Goal: Book appointment/travel/reservation

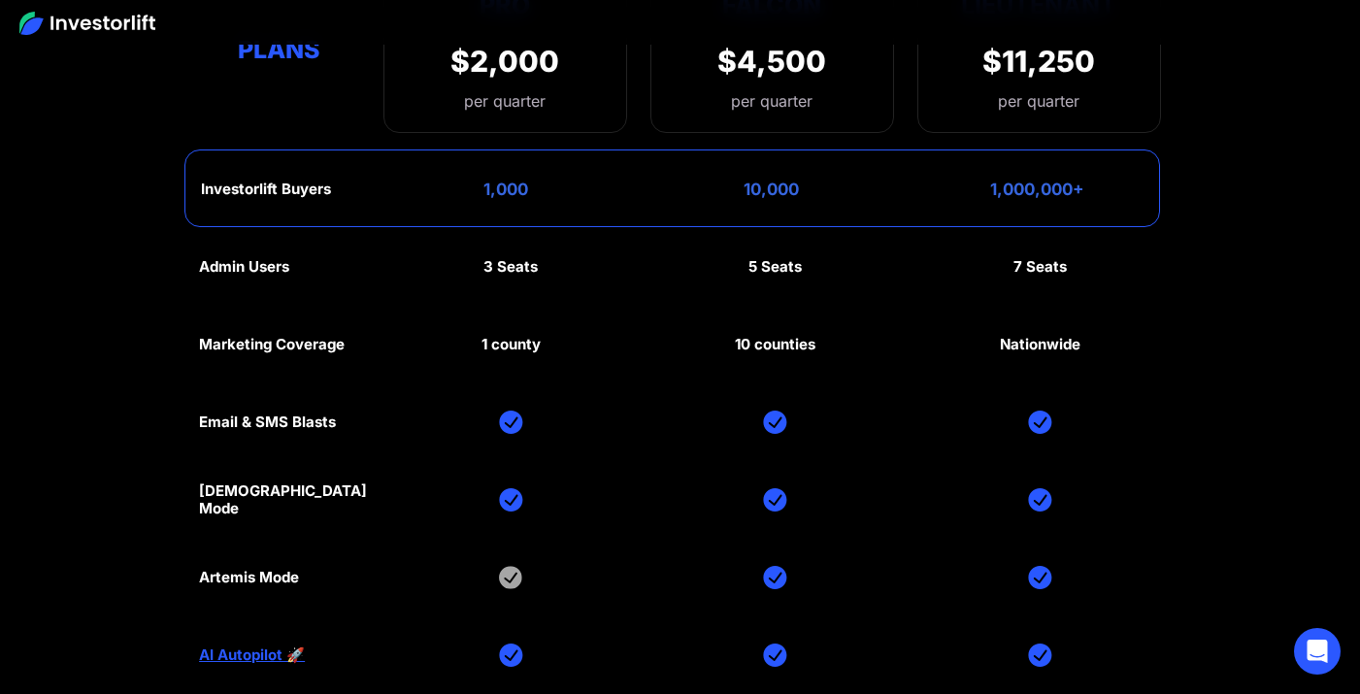
scroll to position [9144, 0]
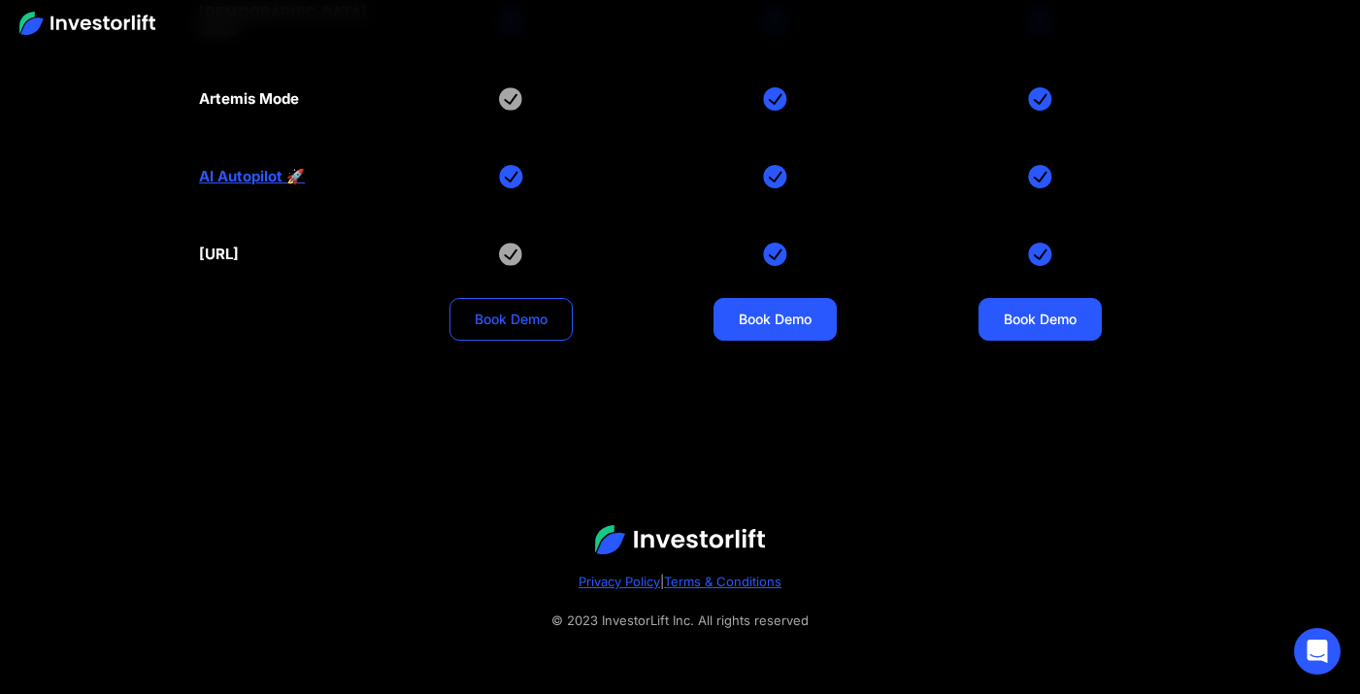
click at [468, 331] on link "Book Demo" at bounding box center [510, 319] width 123 height 43
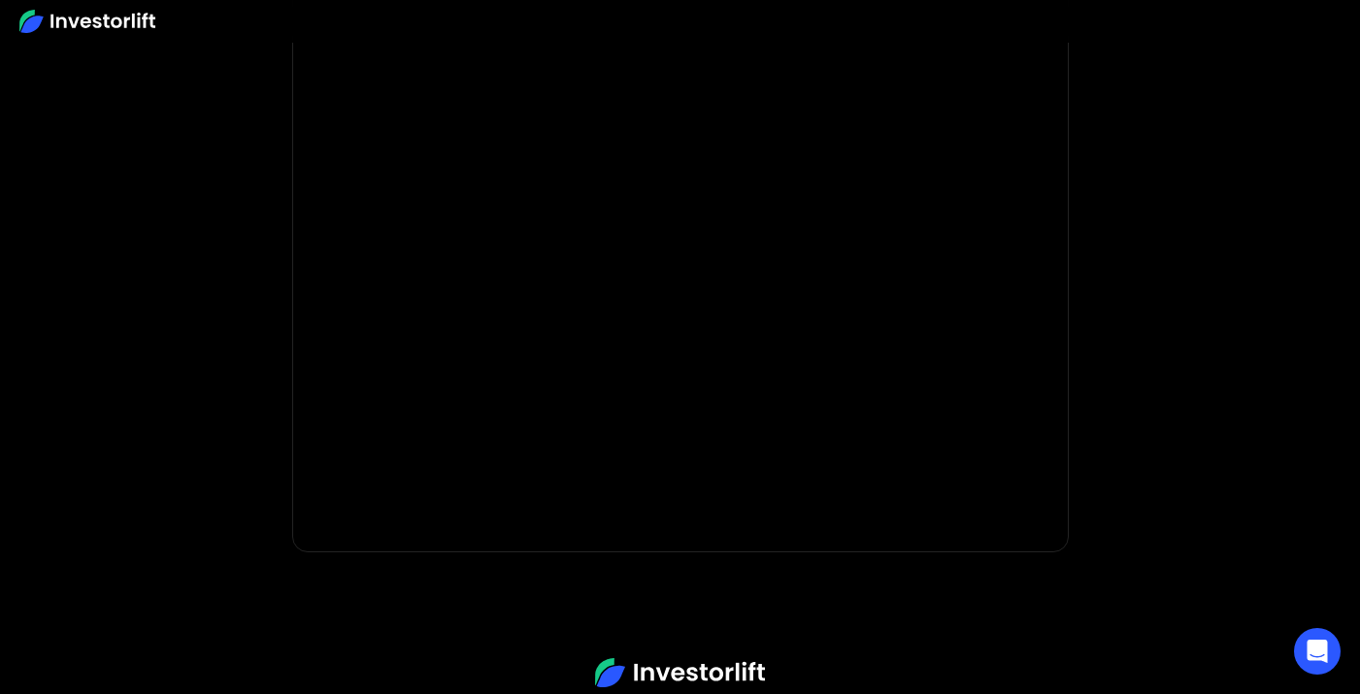
scroll to position [468, 0]
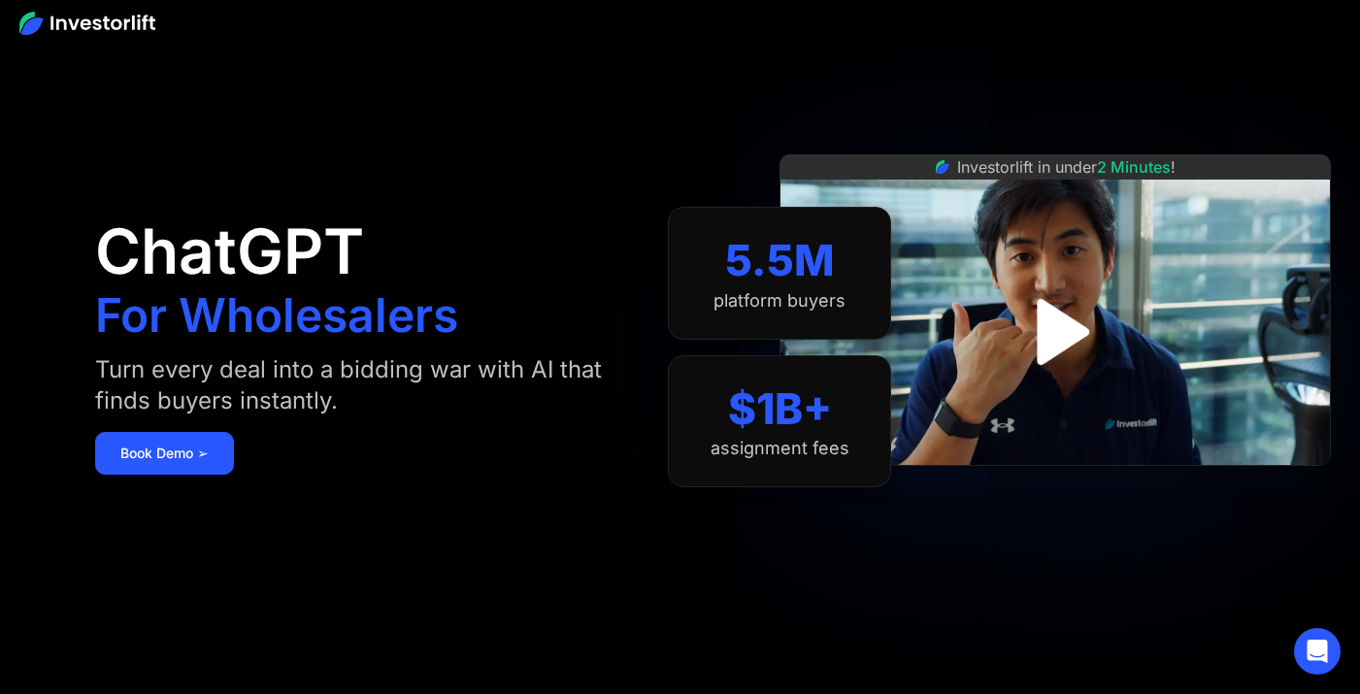
click at [1074, 329] on img "open lightbox" at bounding box center [1055, 331] width 119 height 119
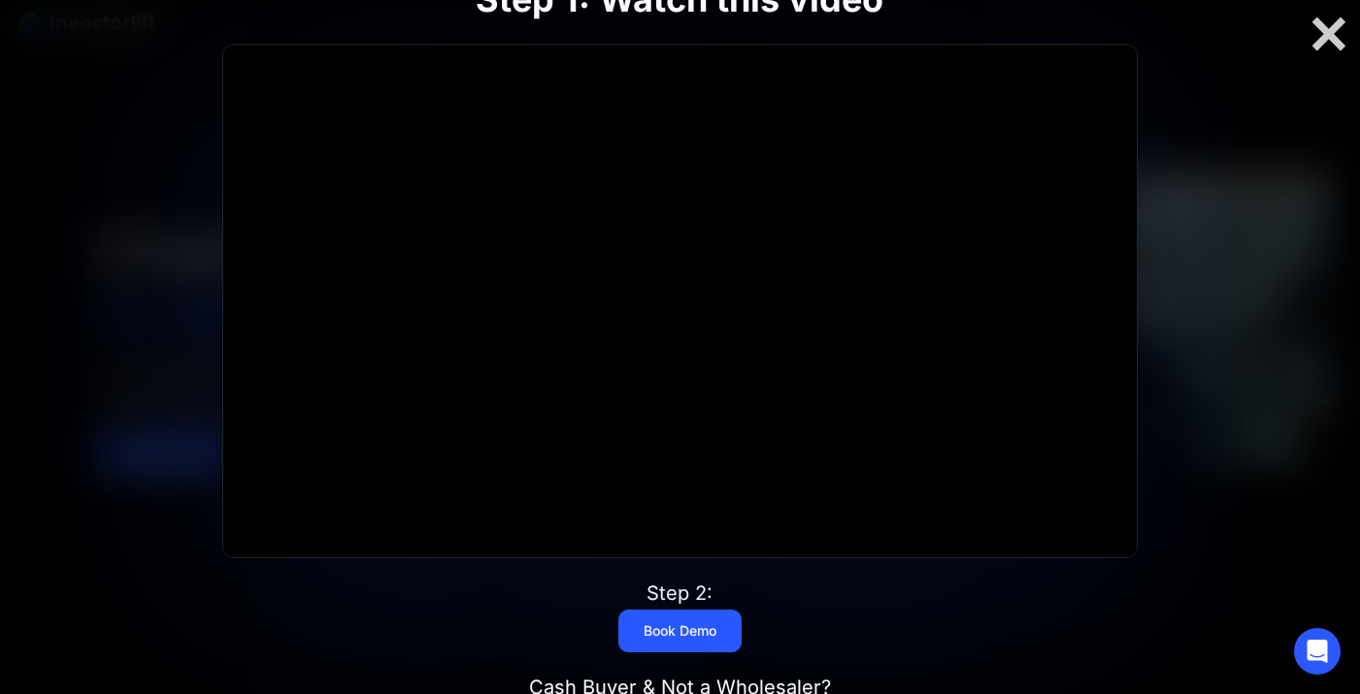
click at [1335, 58] on div at bounding box center [680, 347] width 1360 height 694
click at [1329, 24] on div at bounding box center [1328, 34] width 62 height 41
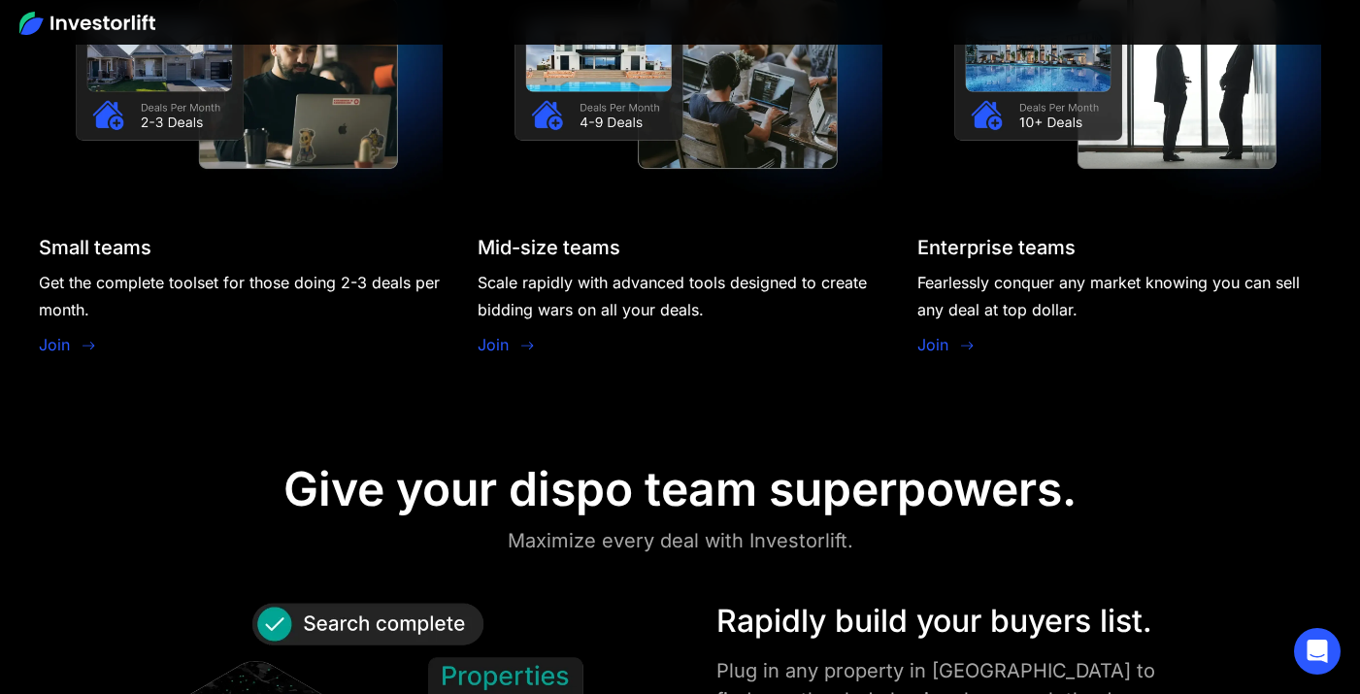
scroll to position [1817, 0]
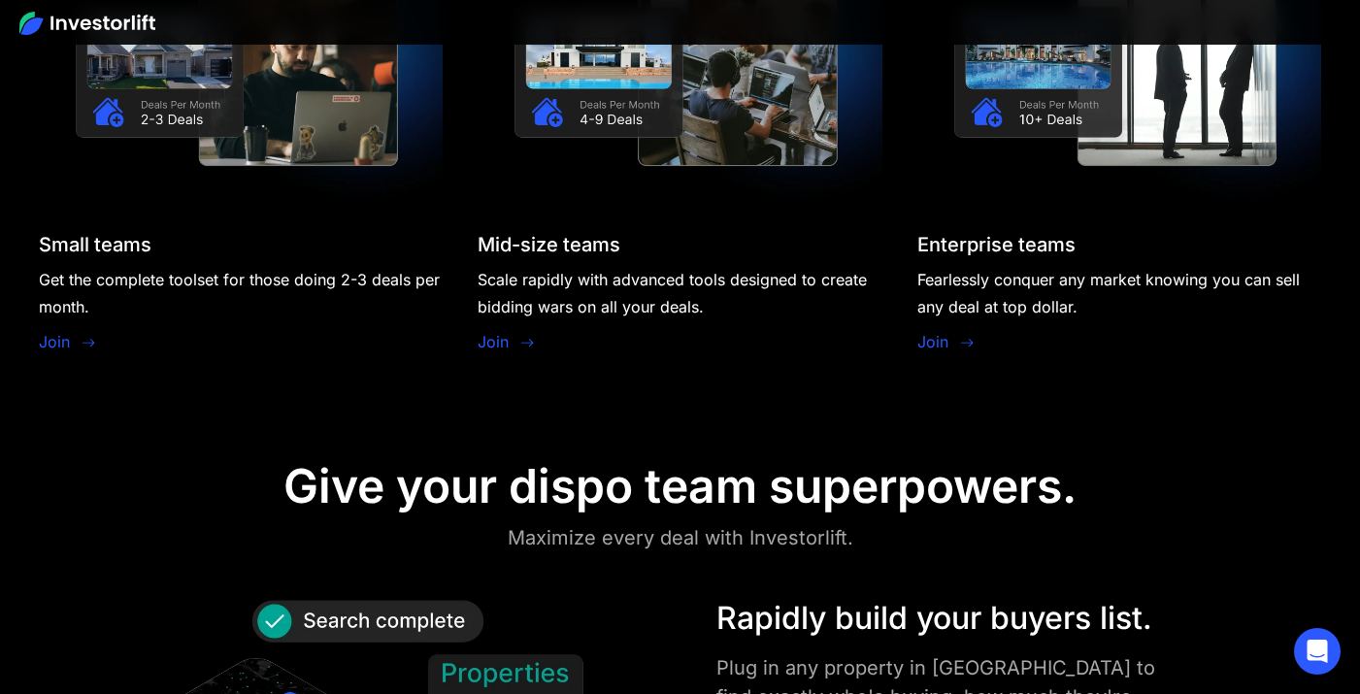
click at [90, 336] on icon at bounding box center [90, 344] width 16 height 16
click at [84, 345] on icon at bounding box center [90, 344] width 16 height 16
click at [60, 342] on link "Join" at bounding box center [54, 341] width 31 height 23
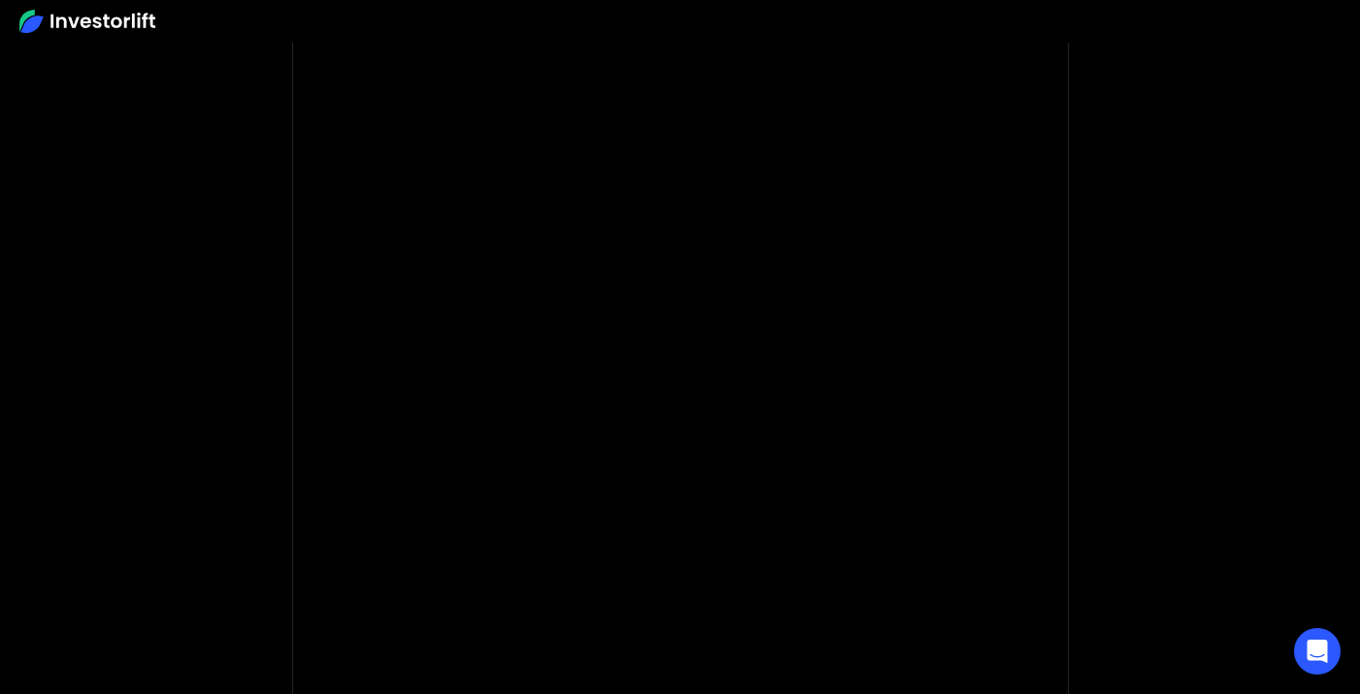
scroll to position [68, 0]
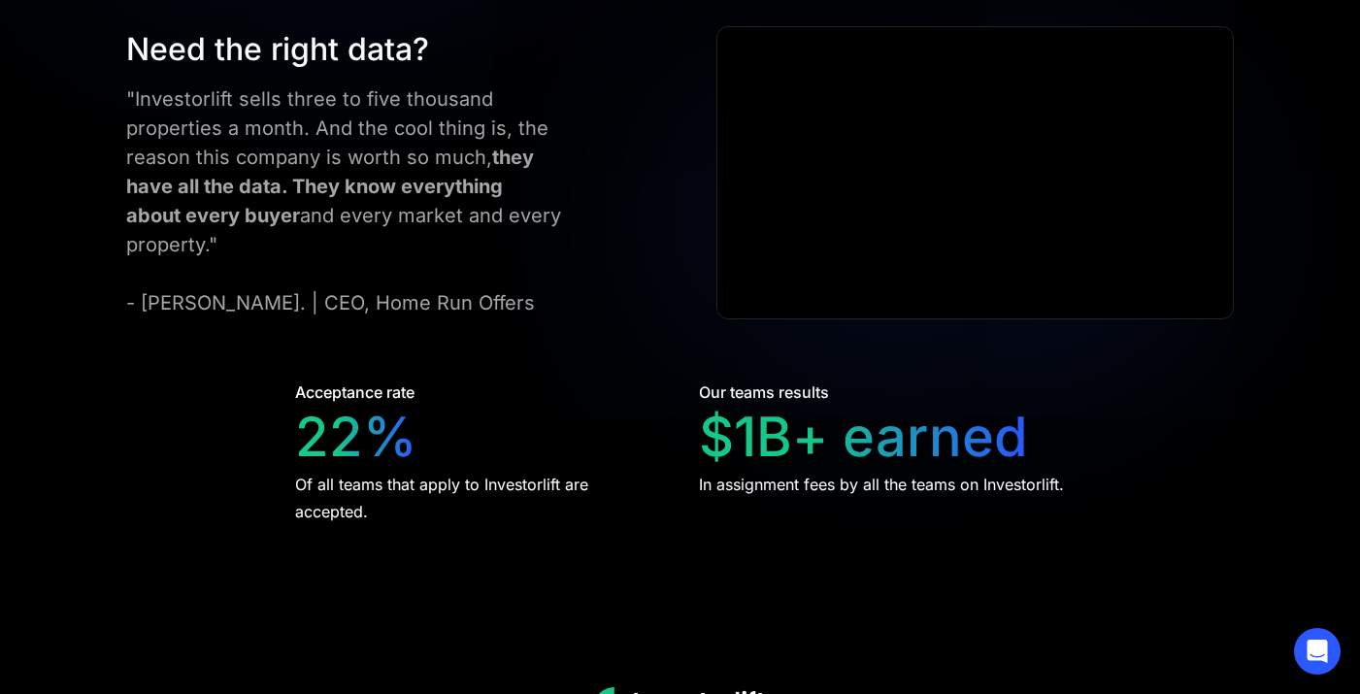
scroll to position [3650, 0]
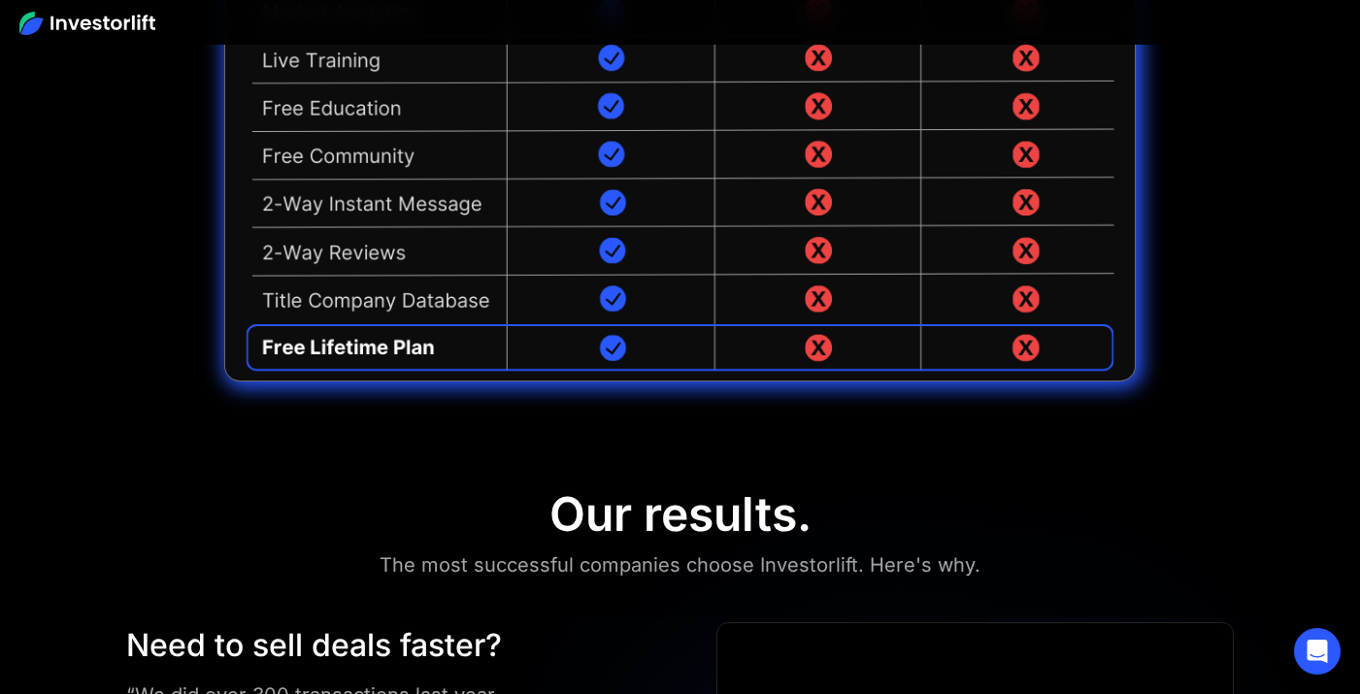
scroll to position [4817, 0]
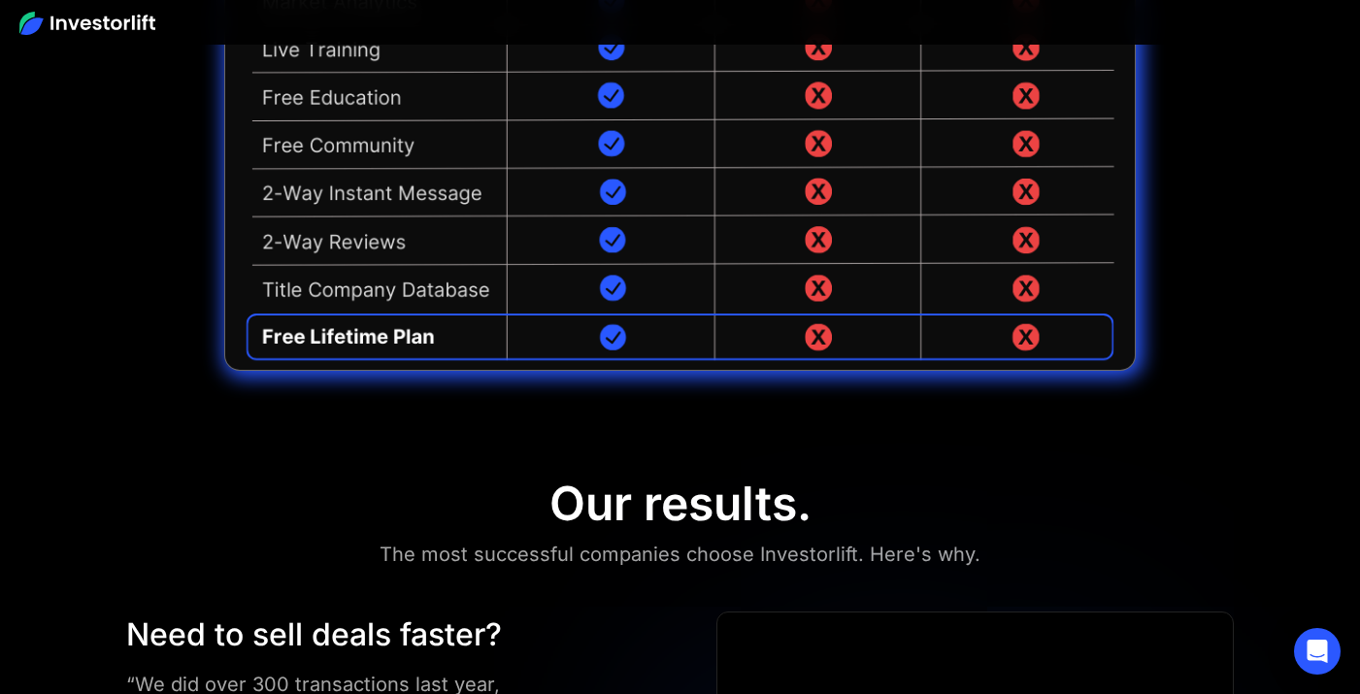
click at [624, 357] on img at bounding box center [679, 23] width 911 height 696
click at [619, 342] on img at bounding box center [679, 23] width 911 height 696
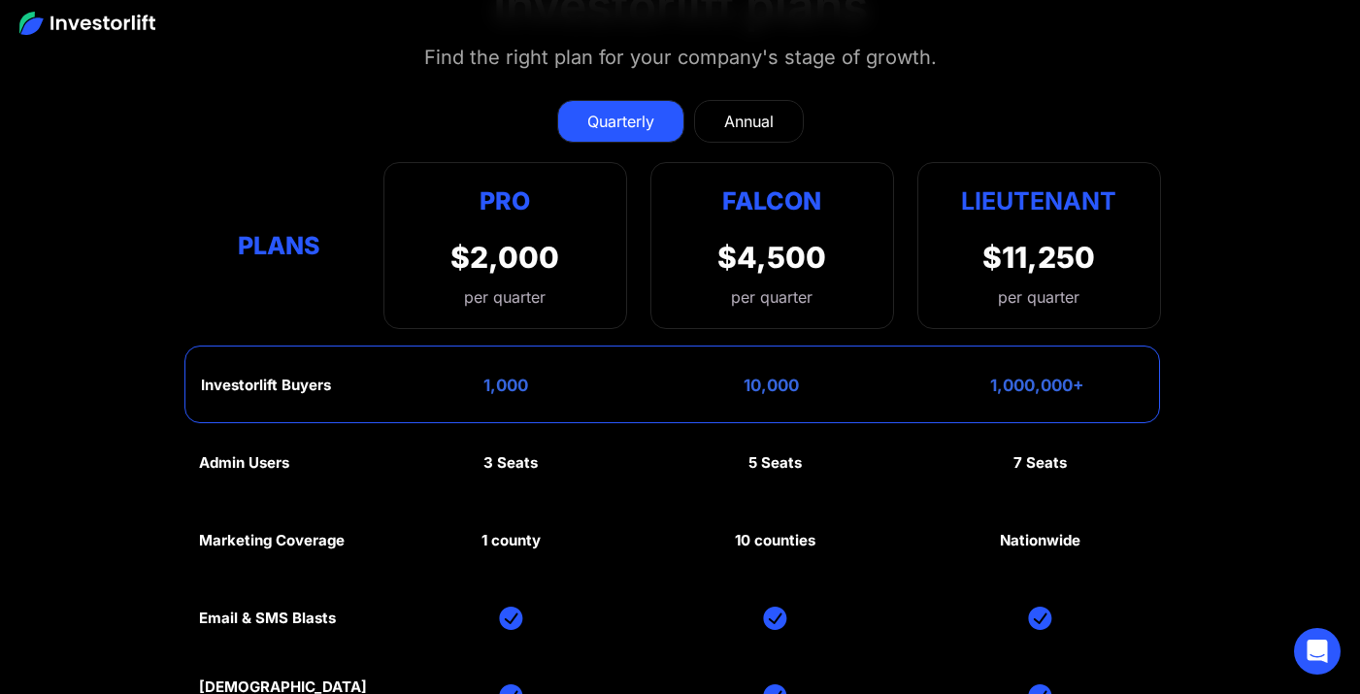
scroll to position [8472, 0]
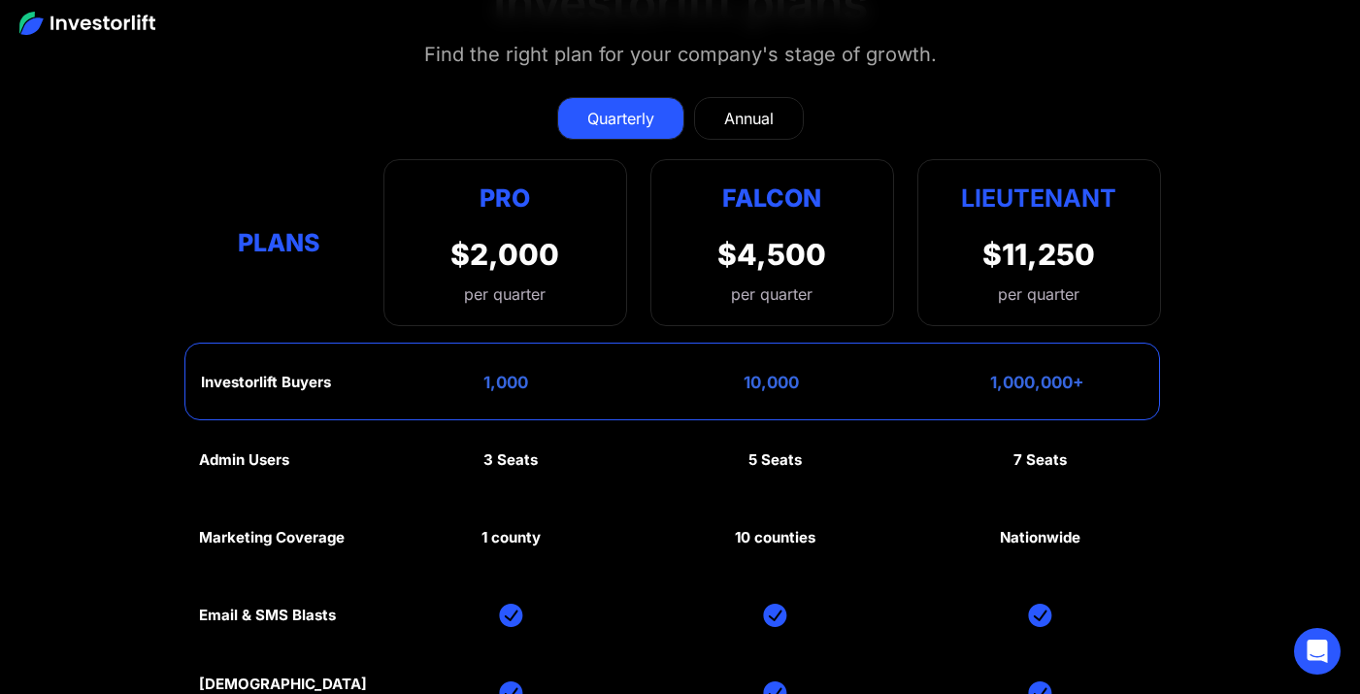
click at [748, 134] on link "Annual" at bounding box center [749, 118] width 110 height 43
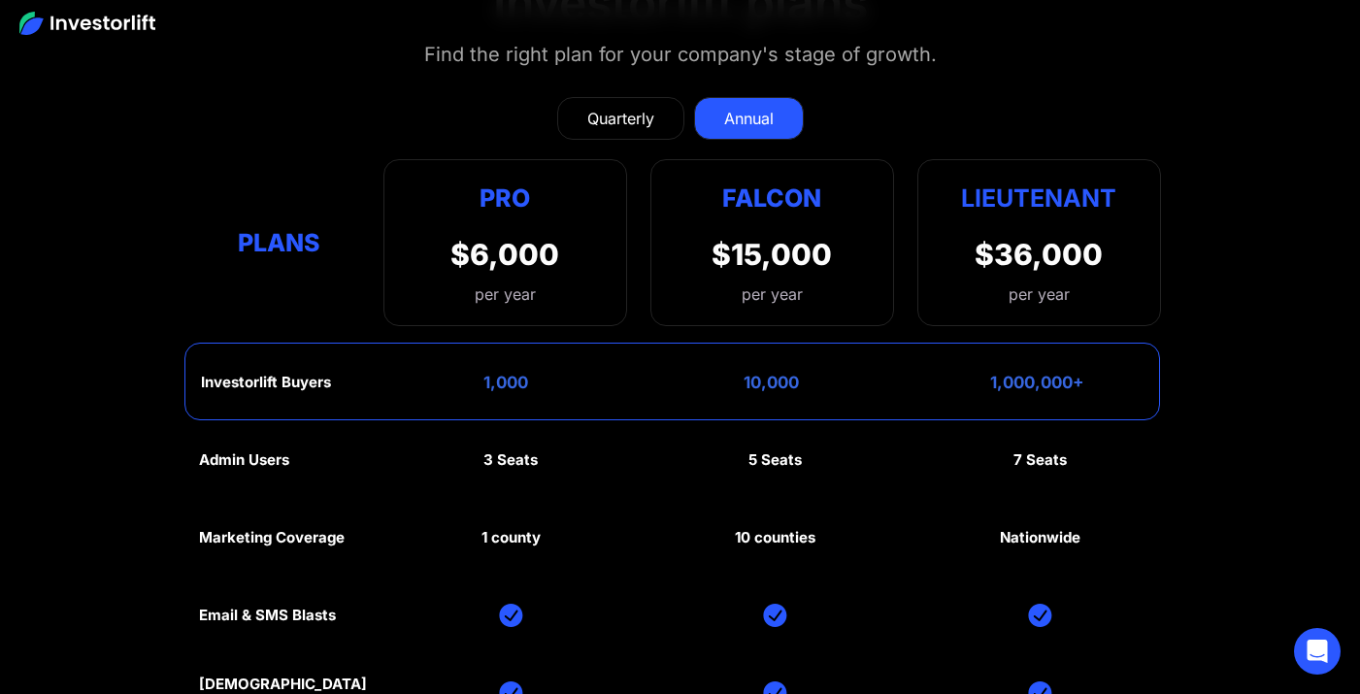
click at [643, 115] on div "Quarterly" at bounding box center [620, 118] width 67 height 23
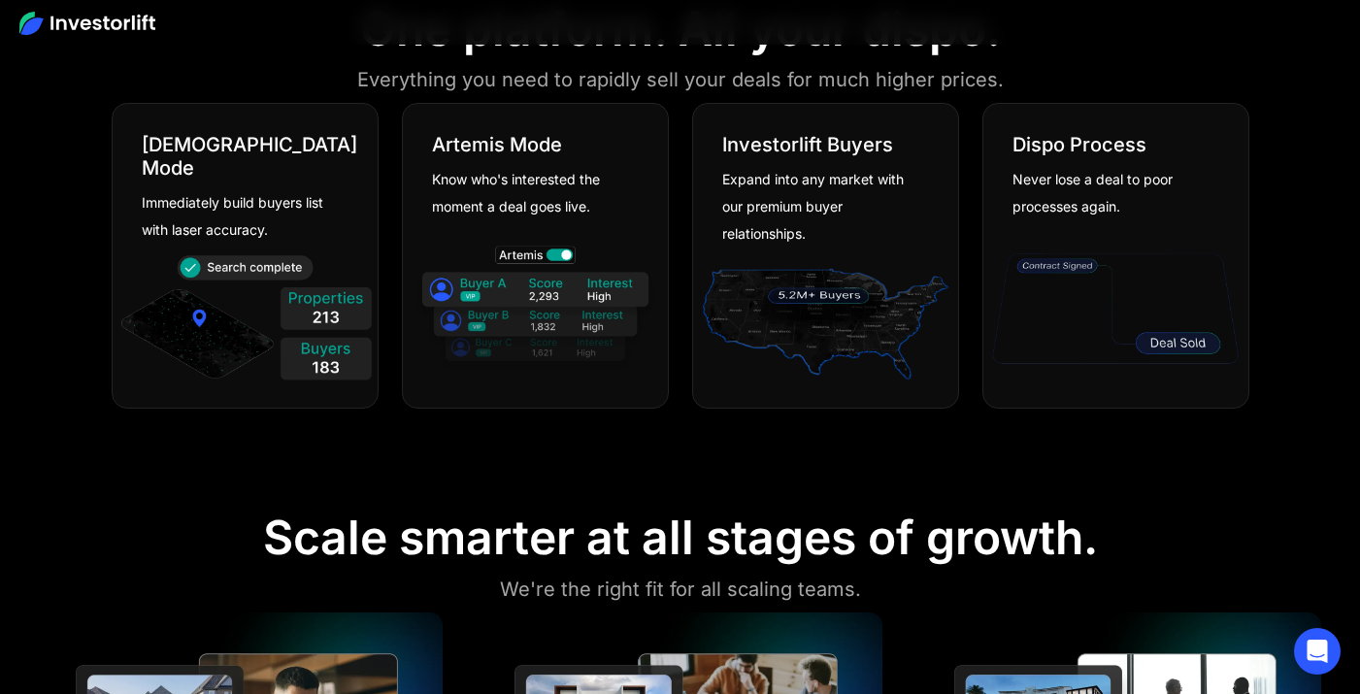
scroll to position [0, 0]
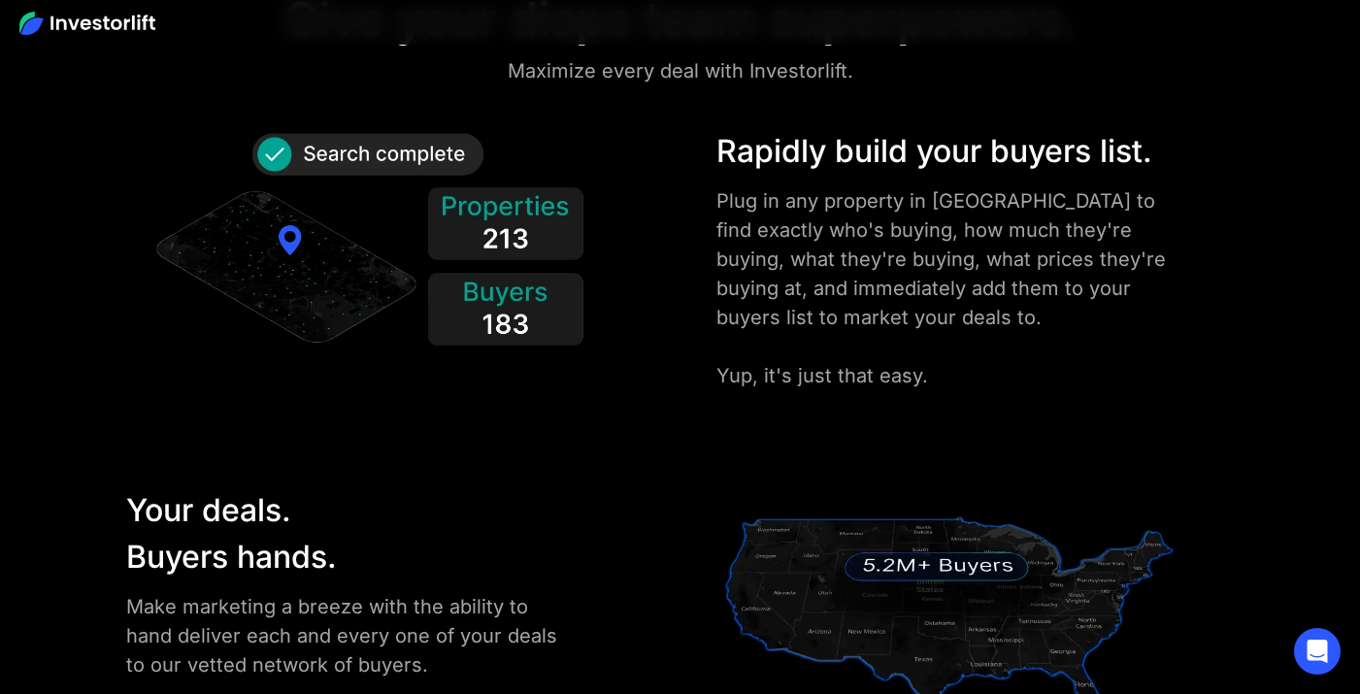
scroll to position [1886, 0]
